Goal: Transaction & Acquisition: Download file/media

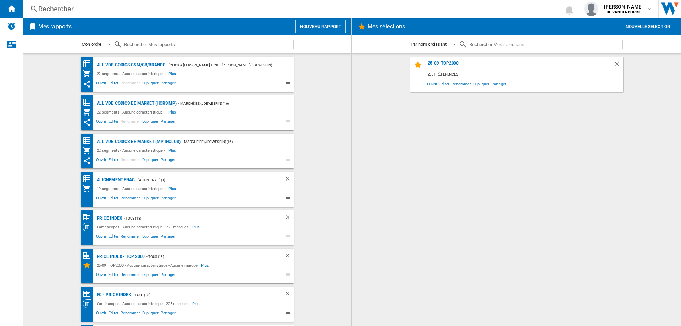
click at [120, 181] on div "Alignement Fnac" at bounding box center [115, 180] width 40 height 9
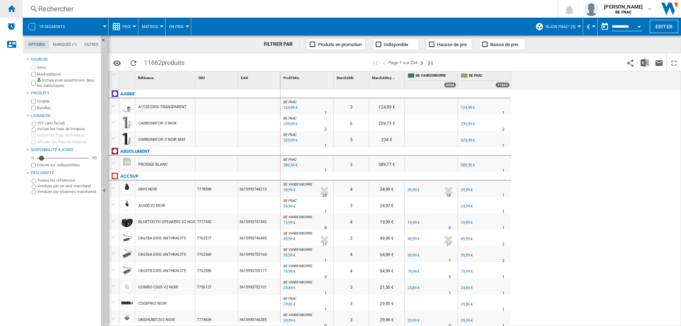
click at [10, 6] on ng-md-icon "Accueil" at bounding box center [11, 8] width 9 height 9
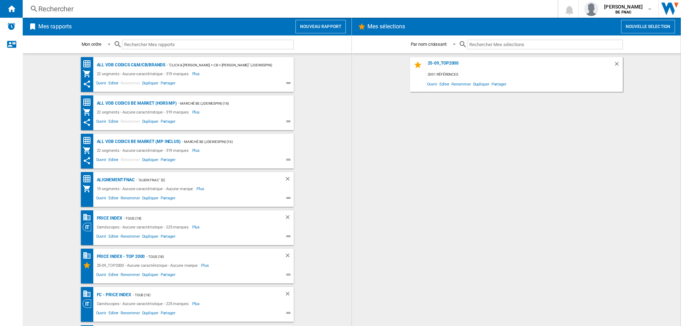
click at [126, 175] on div "Alignement Fnac - "Align Fnac" (3) 19 segments - Aucune caractéristique - Aucun…" at bounding box center [187, 189] width 213 height 35
click at [120, 181] on div "Alignement Fnac" at bounding box center [115, 180] width 40 height 9
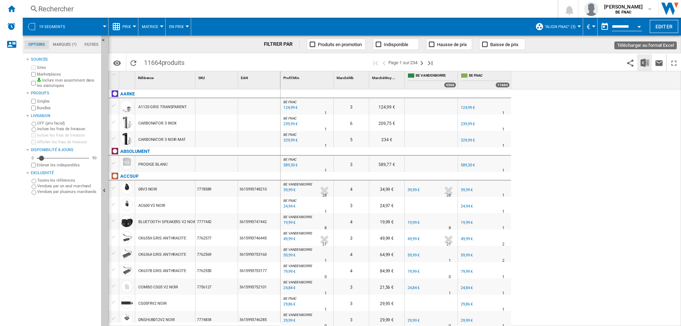
click at [641, 65] on img "Télécharger au format Excel" at bounding box center [645, 63] width 9 height 9
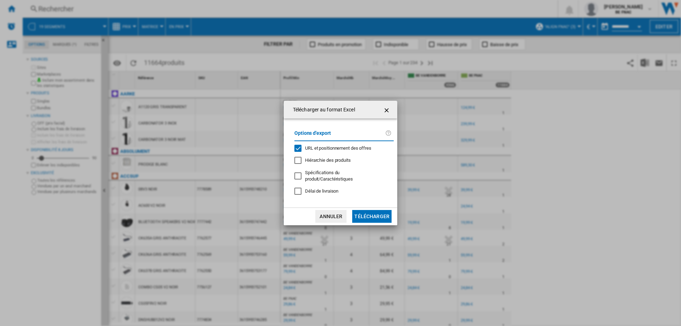
click at [316, 155] on div "Options d'export URL et positionnement des offres Hiérarchie des produits Spéci…" at bounding box center [344, 163] width 106 height 74
click at [316, 151] on span "URL et positionnement des offres" at bounding box center [338, 147] width 66 height 5
click at [360, 211] on button "Télécharger" at bounding box center [371, 216] width 39 height 13
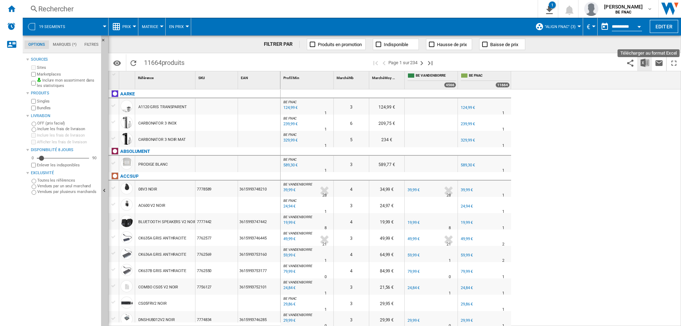
click at [643, 64] on img "Télécharger au format Excel" at bounding box center [645, 63] width 9 height 9
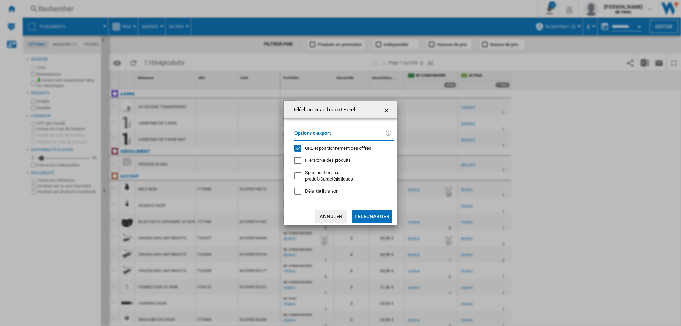
click at [322, 188] on span "Délai de livraison" at bounding box center [321, 190] width 33 height 5
click at [311, 151] on div "URL et positionnement des offres" at bounding box center [338, 148] width 66 height 6
click at [380, 212] on button "Télécharger" at bounding box center [371, 216] width 39 height 13
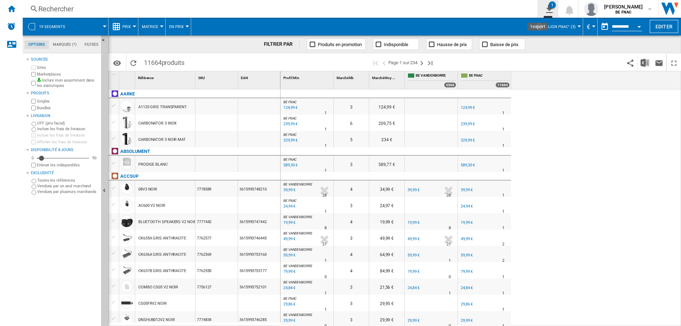
click at [538, 13] on button "1" at bounding box center [548, 9] width 20 height 18
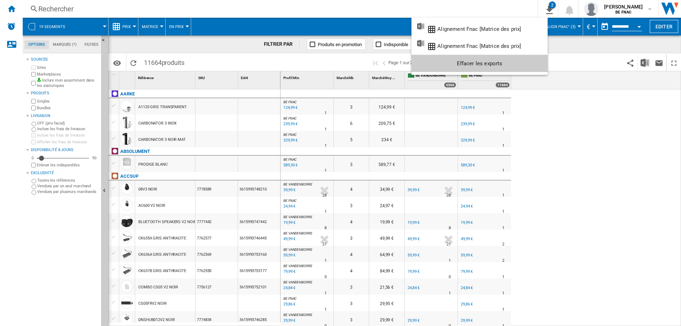
click at [643, 62] on md-backdrop at bounding box center [340, 163] width 681 height 326
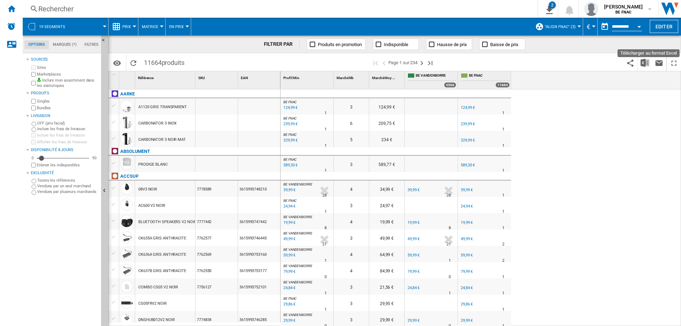
click at [643, 62] on img "Télécharger au format Excel" at bounding box center [645, 63] width 9 height 9
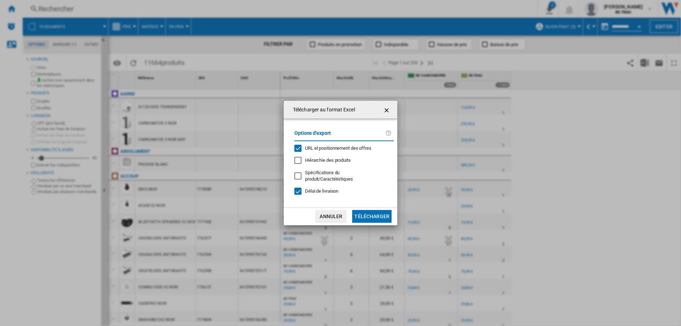
click at [317, 149] on span "URL et positionnement des offres" at bounding box center [338, 147] width 66 height 5
click at [382, 213] on button "Télécharger" at bounding box center [371, 216] width 39 height 13
